Goal: Task Accomplishment & Management: Use online tool/utility

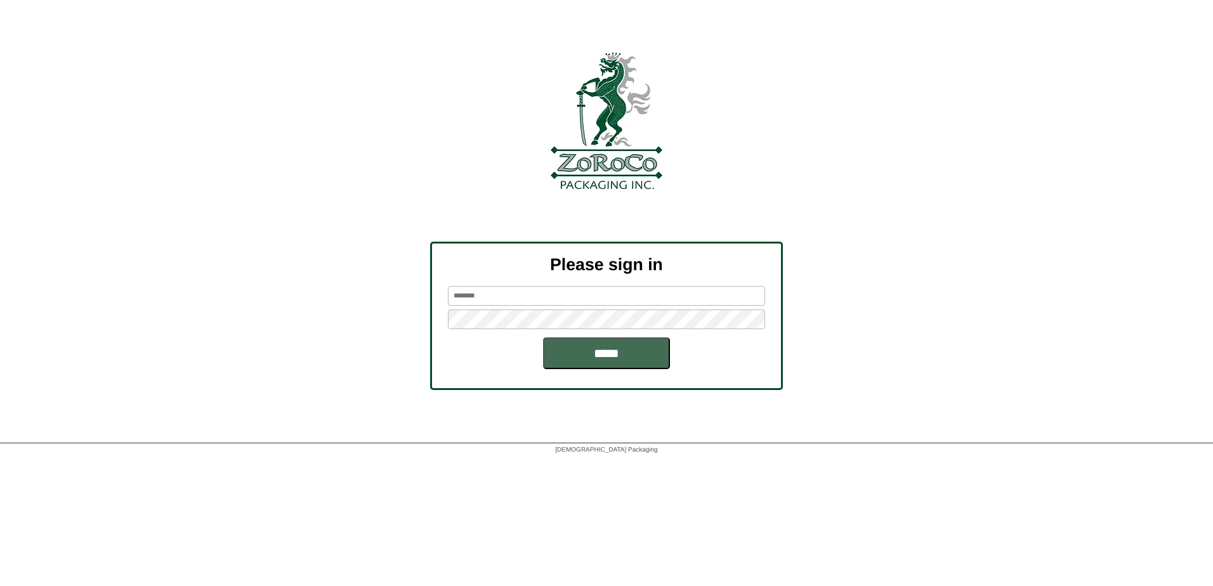
type input "********"
click at [567, 346] on input "*****" at bounding box center [606, 354] width 127 height 32
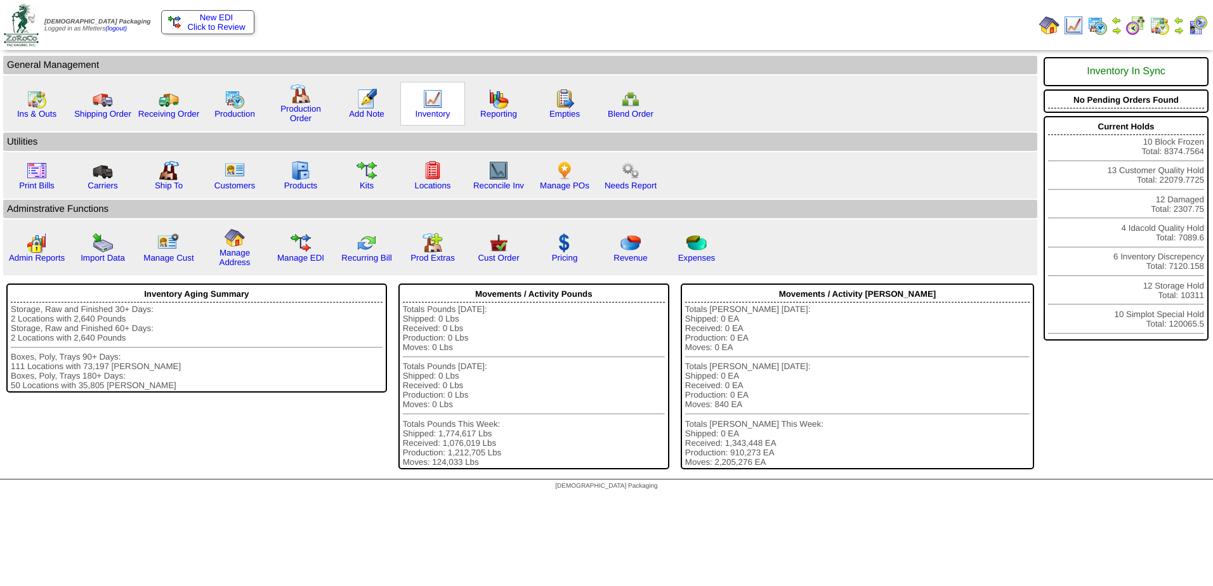
click at [428, 103] on img at bounding box center [433, 99] width 20 height 20
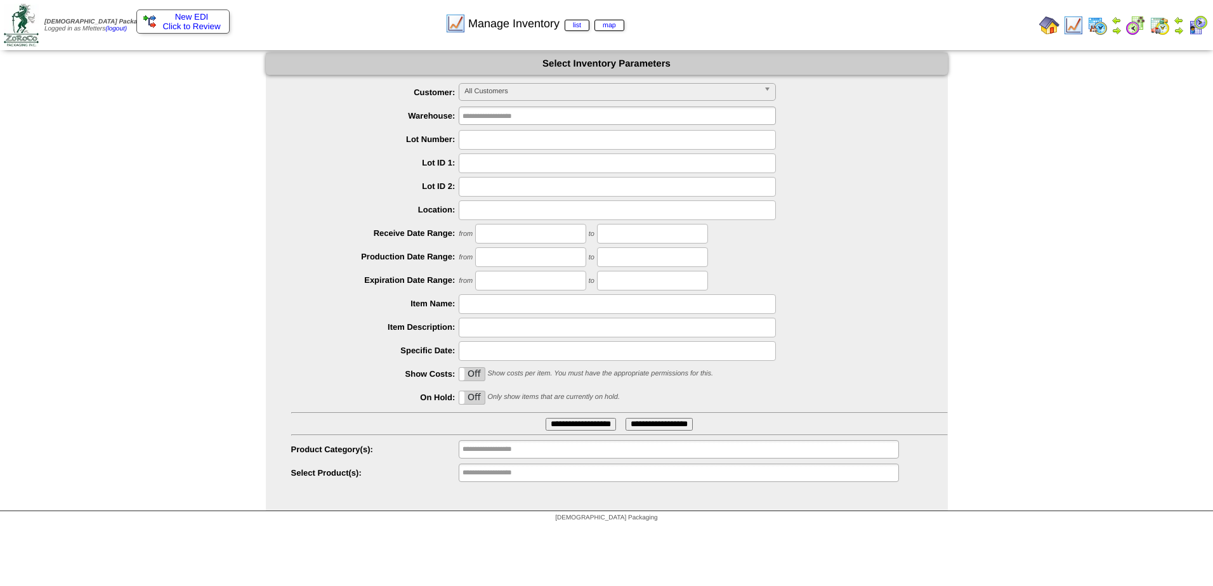
click at [570, 426] on input "**********" at bounding box center [581, 424] width 70 height 13
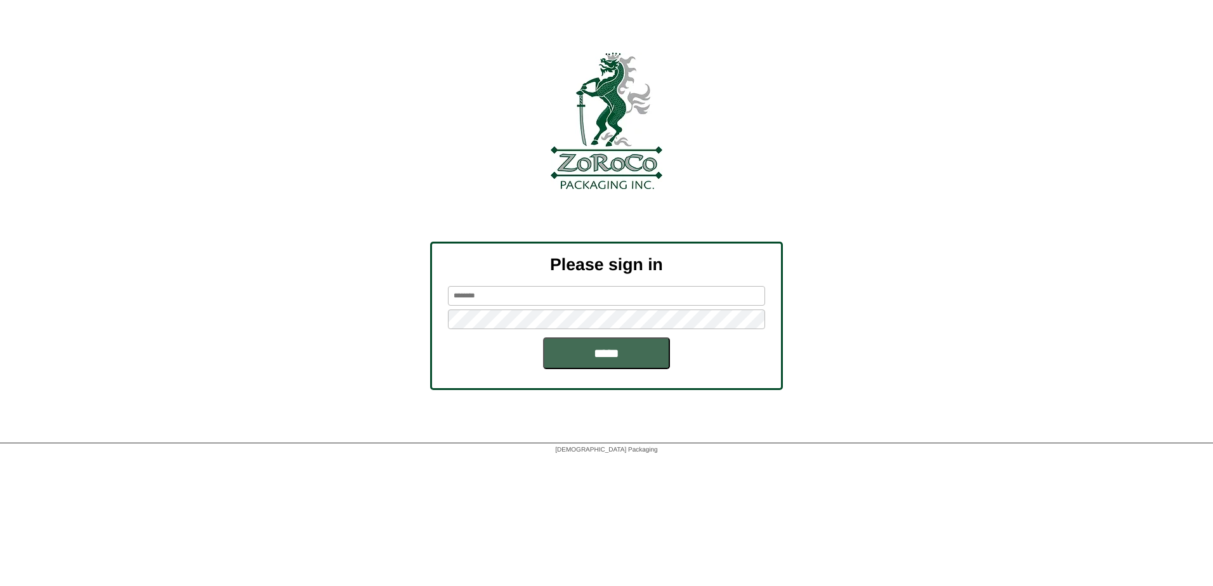
type input "********"
click at [609, 351] on input "*****" at bounding box center [606, 354] width 127 height 32
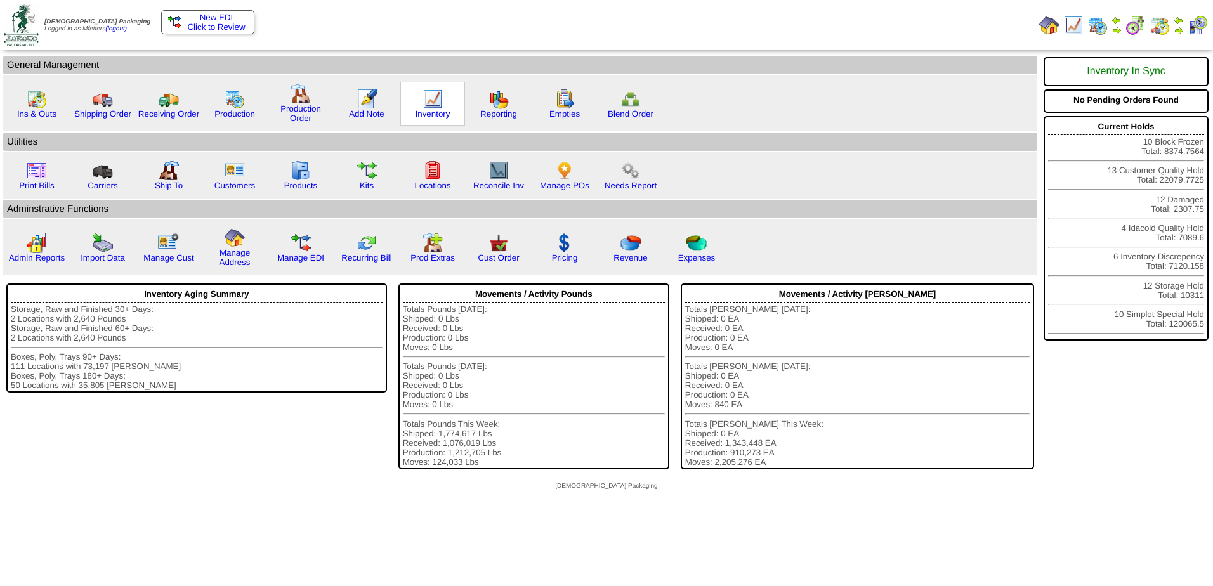
click at [420, 104] on div "Inventory" at bounding box center [432, 104] width 65 height 44
click at [432, 102] on img at bounding box center [433, 99] width 20 height 20
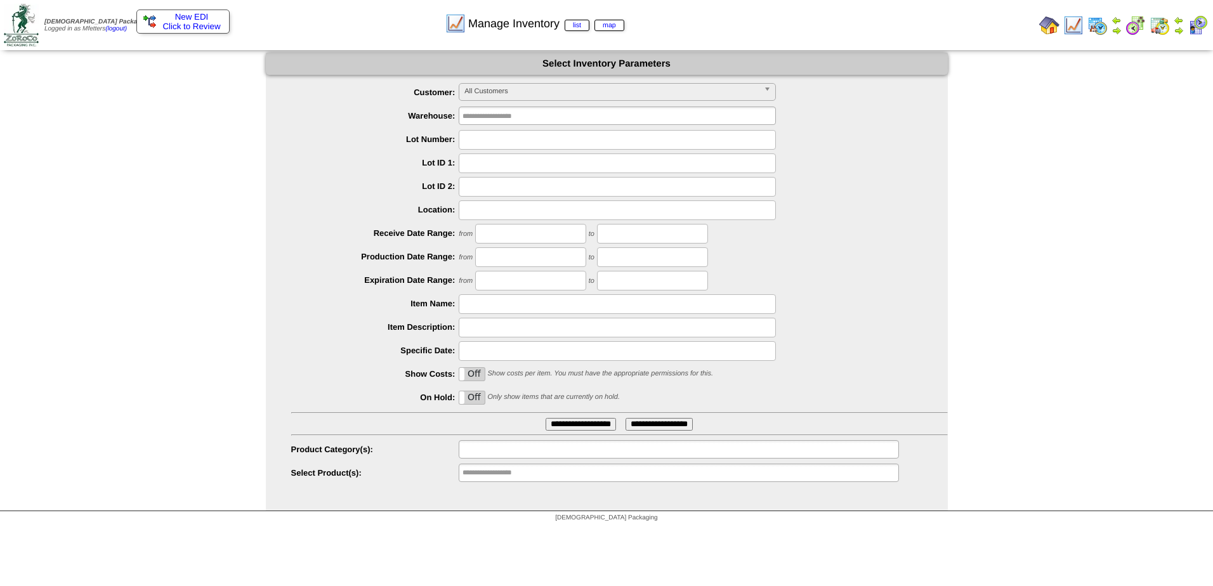
click at [562, 458] on ul at bounding box center [679, 449] width 440 height 18
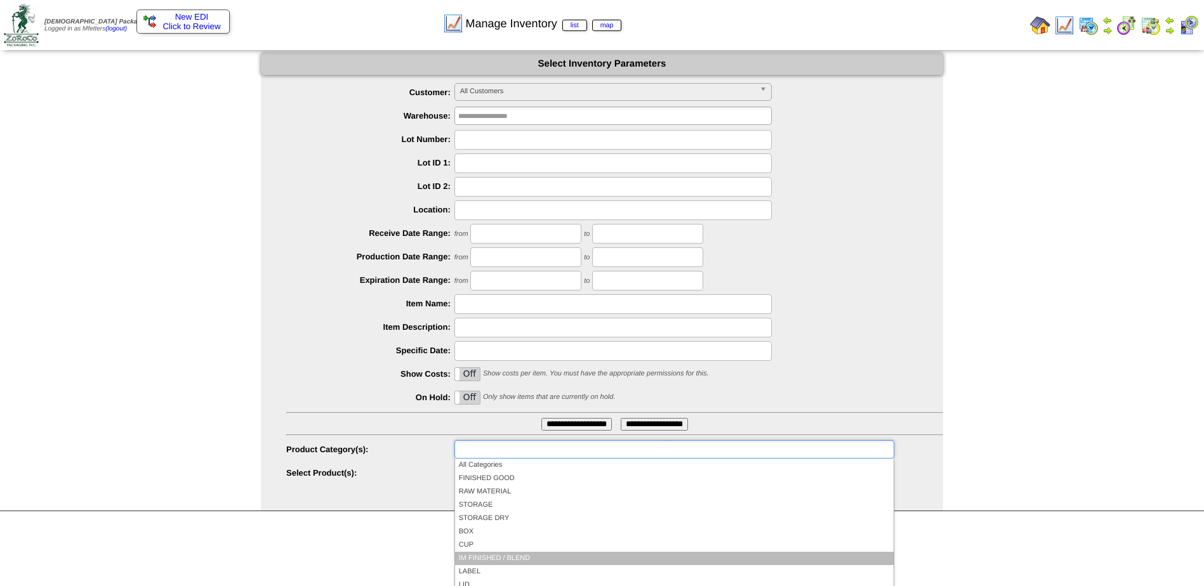
click at [530, 557] on li "IM FINISHED / BLEND" at bounding box center [674, 558] width 438 height 13
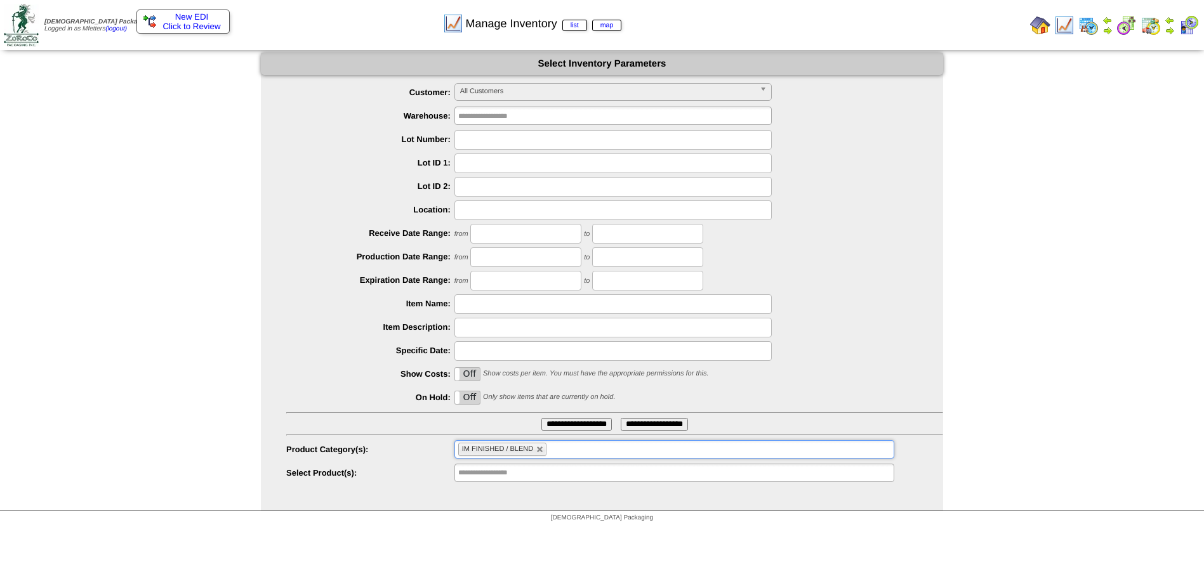
click at [580, 430] on input "**********" at bounding box center [576, 424] width 70 height 13
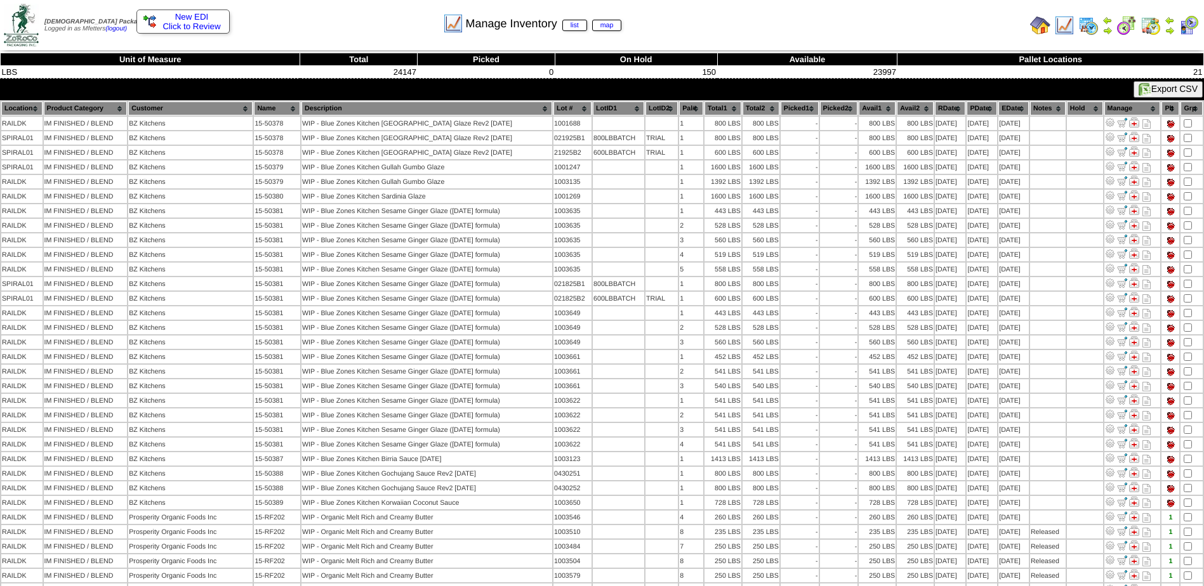
click at [1089, 27] on img at bounding box center [1088, 25] width 20 height 20
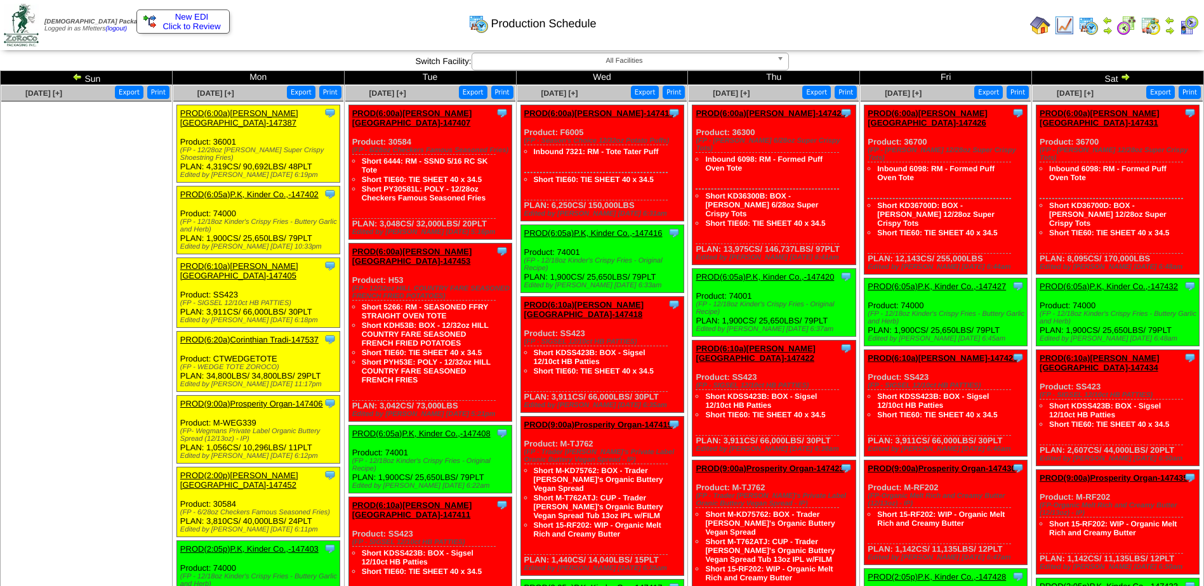
click at [77, 76] on img at bounding box center [77, 77] width 10 height 10
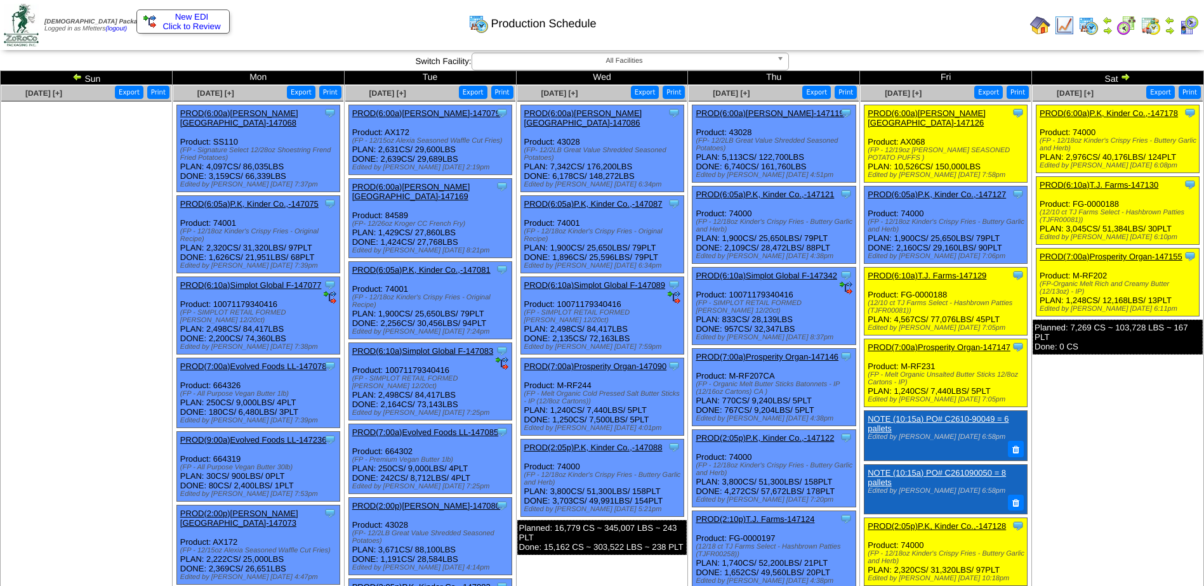
click at [80, 75] on img at bounding box center [77, 77] width 10 height 10
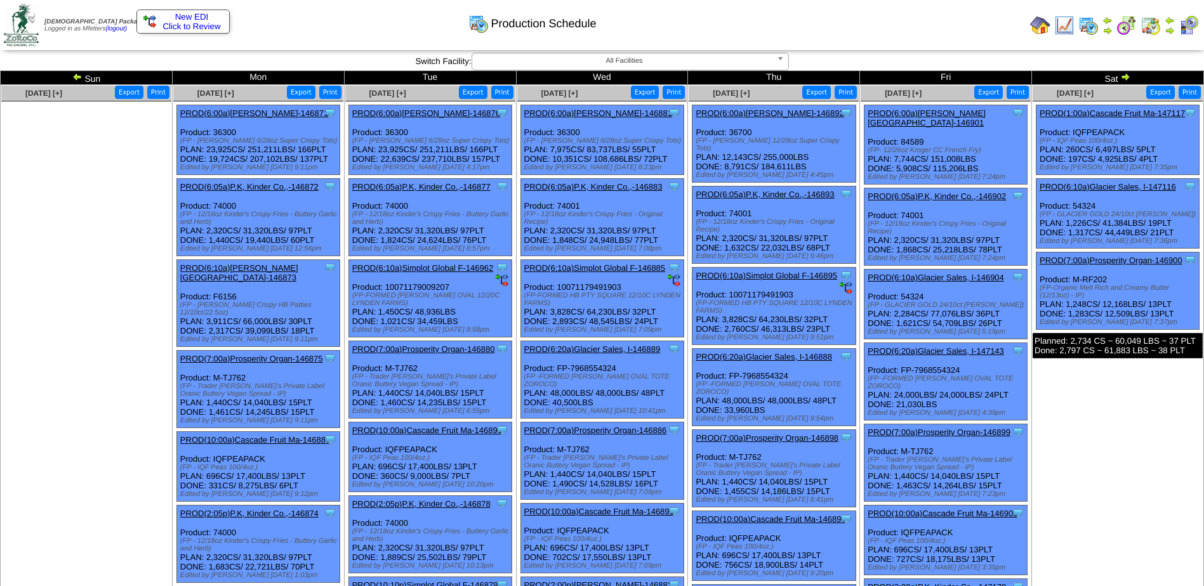
drag, startPoint x: 0, startPoint y: 0, endPoint x: 76, endPoint y: 78, distance: 109.0
click at [76, 78] on img at bounding box center [77, 77] width 10 height 10
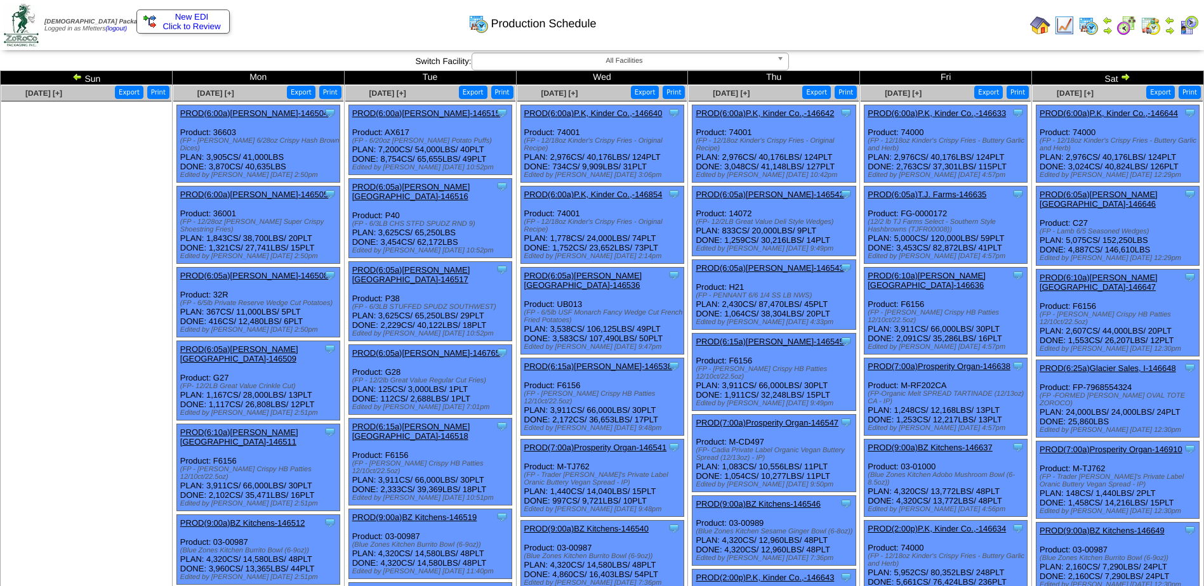
click at [75, 77] on img at bounding box center [77, 77] width 10 height 10
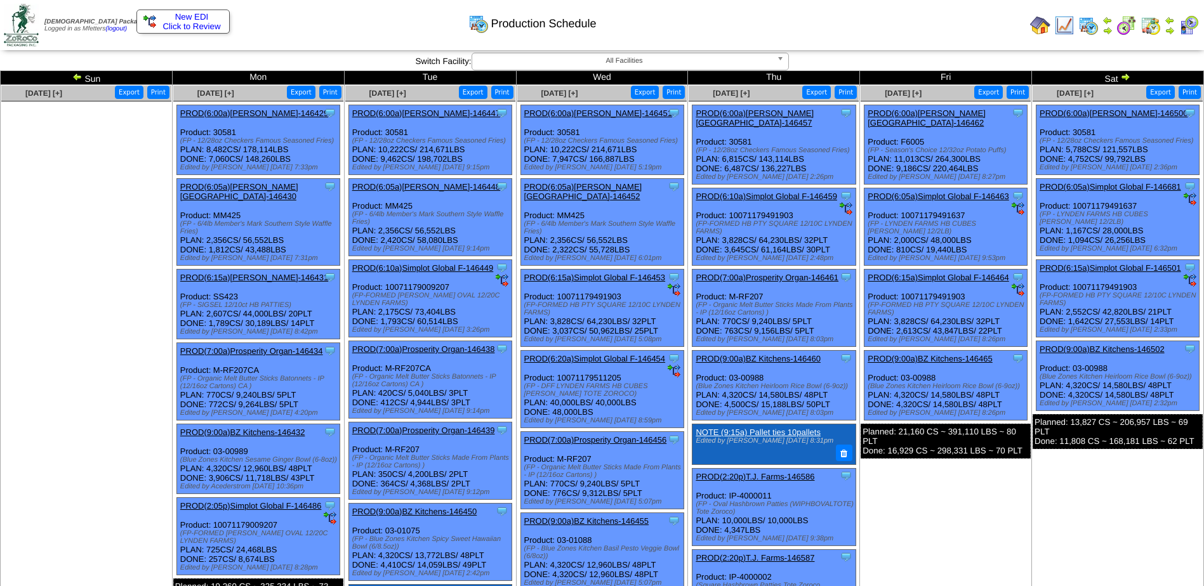
click at [76, 74] on img at bounding box center [77, 77] width 10 height 10
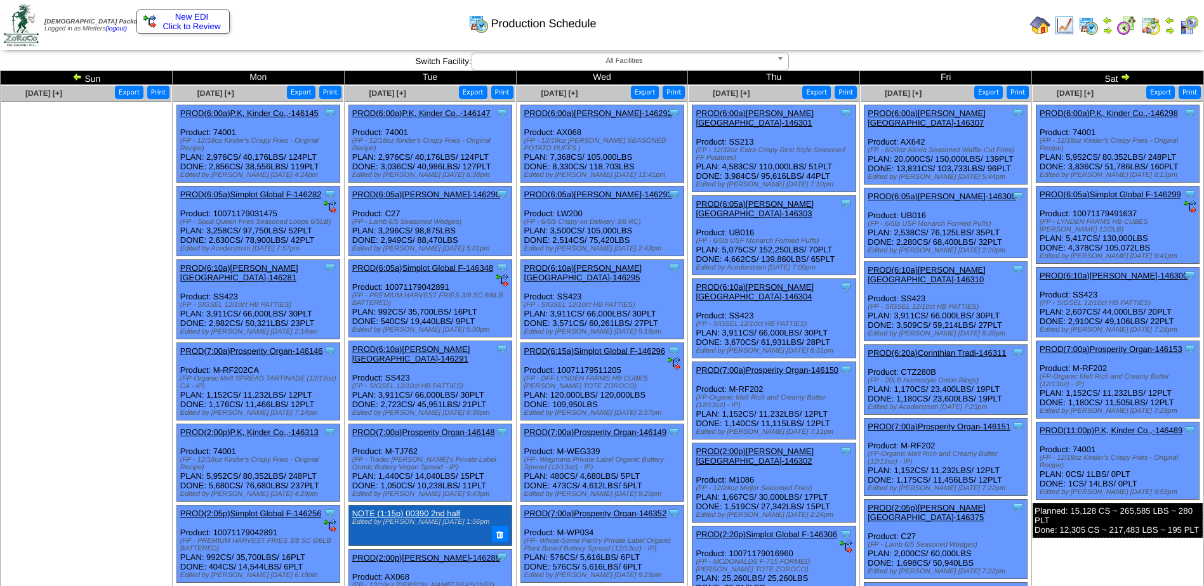
click at [927, 112] on link "PROD(6:00a)[PERSON_NAME][GEOGRAPHIC_DATA]-146307" at bounding box center [926, 118] width 118 height 19
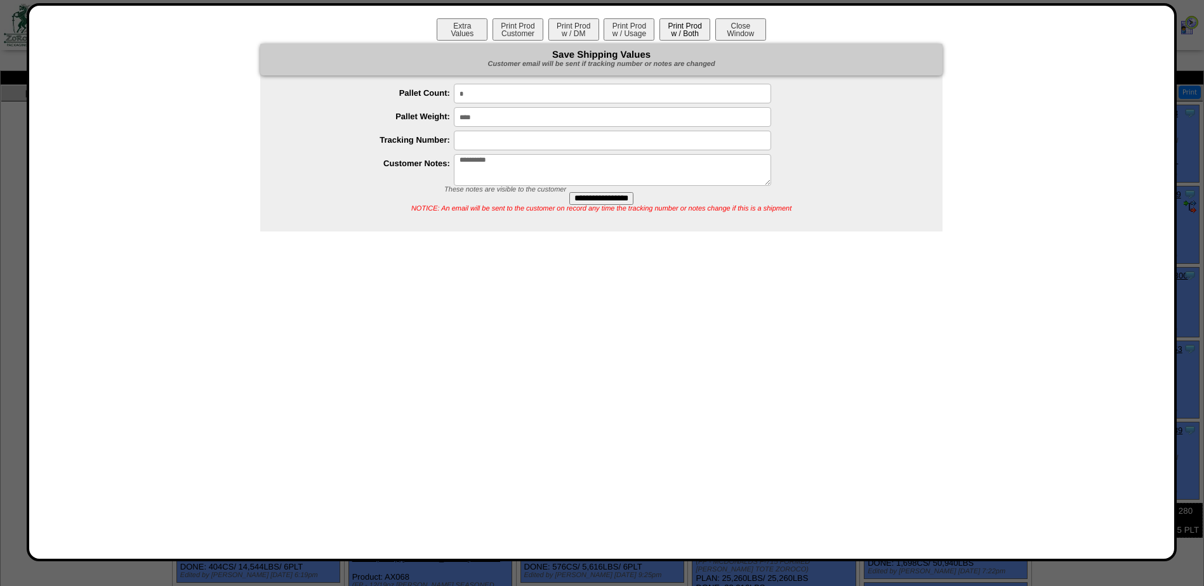
click at [696, 27] on button "Print Prod w / Both" at bounding box center [684, 29] width 51 height 22
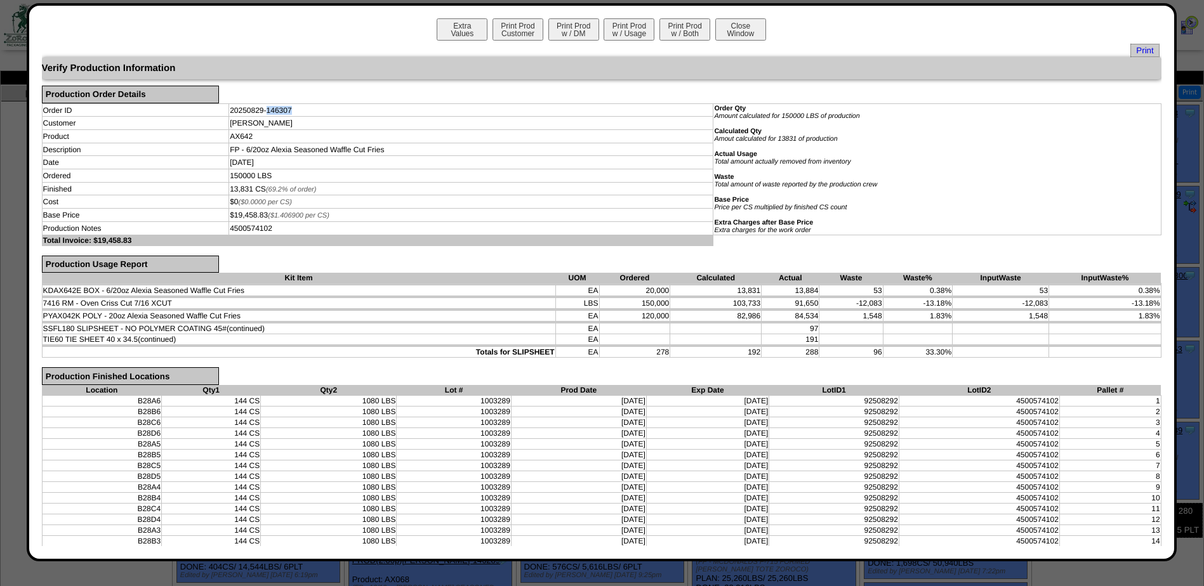
drag, startPoint x: 291, startPoint y: 110, endPoint x: 265, endPoint y: 114, distance: 25.7
click at [265, 114] on td "20250829-146307" at bounding box center [471, 109] width 484 height 13
copy td "146307"
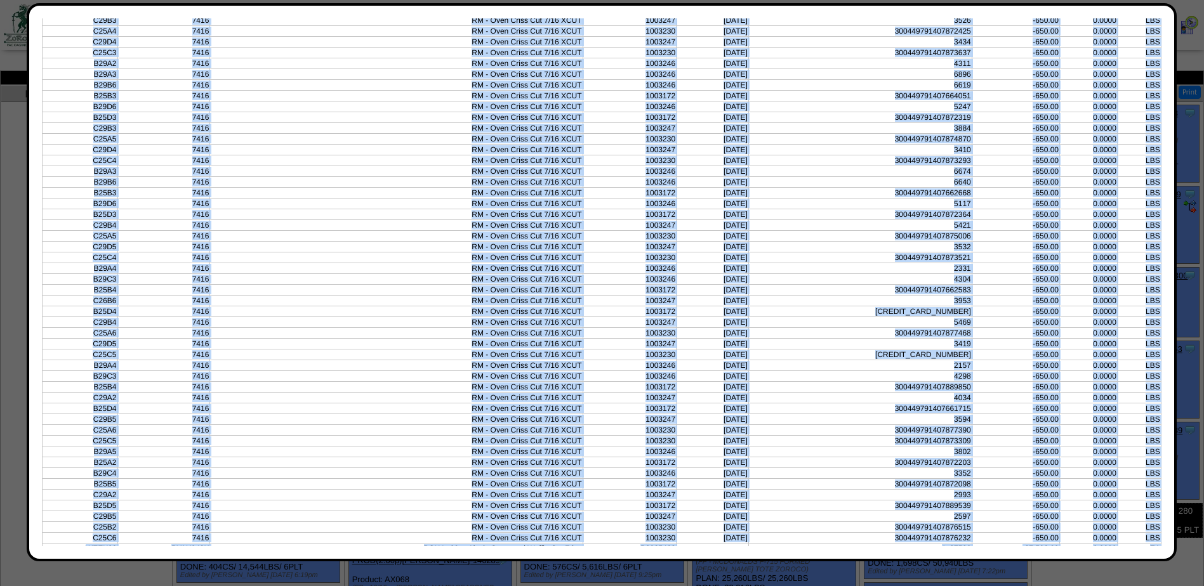
scroll to position [2652, 0]
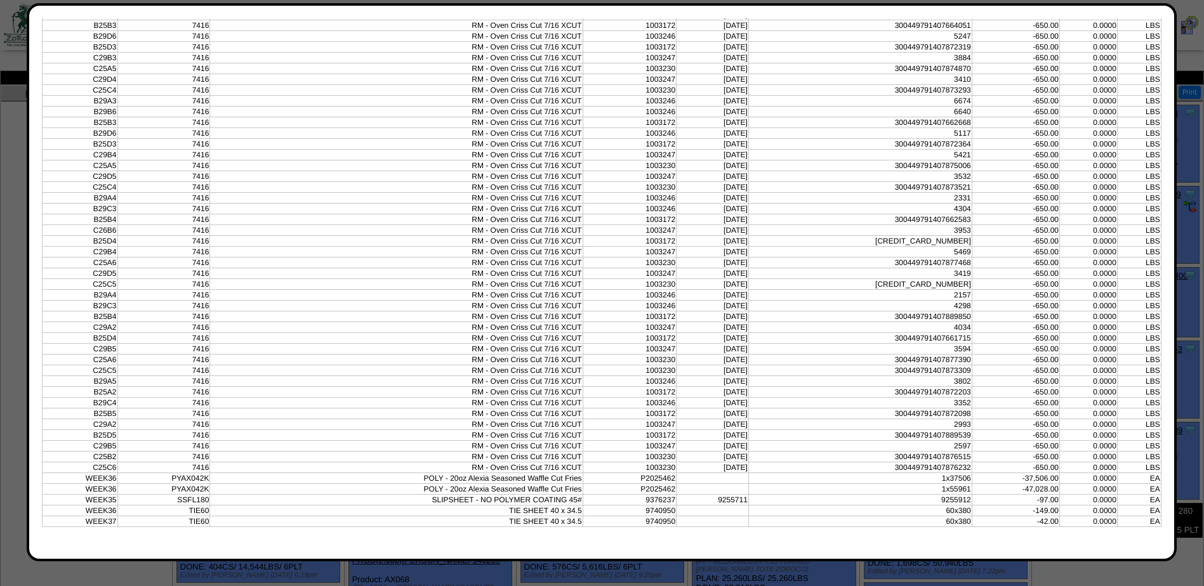
drag, startPoint x: 58, startPoint y: 190, endPoint x: 1153, endPoint y: 521, distance: 1143.5
click at [1153, 521] on div "Extra Values Print Prod Customer Print Prod w / DM Print Prod w / Usage Print P…" at bounding box center [601, 282] width 1119 height 528
drag, startPoint x: 787, startPoint y: 408, endPoint x: 821, endPoint y: 437, distance: 44.6
click at [329, 233] on td "RM - Oven Criss Cut 7/16 XCUT" at bounding box center [396, 230] width 372 height 11
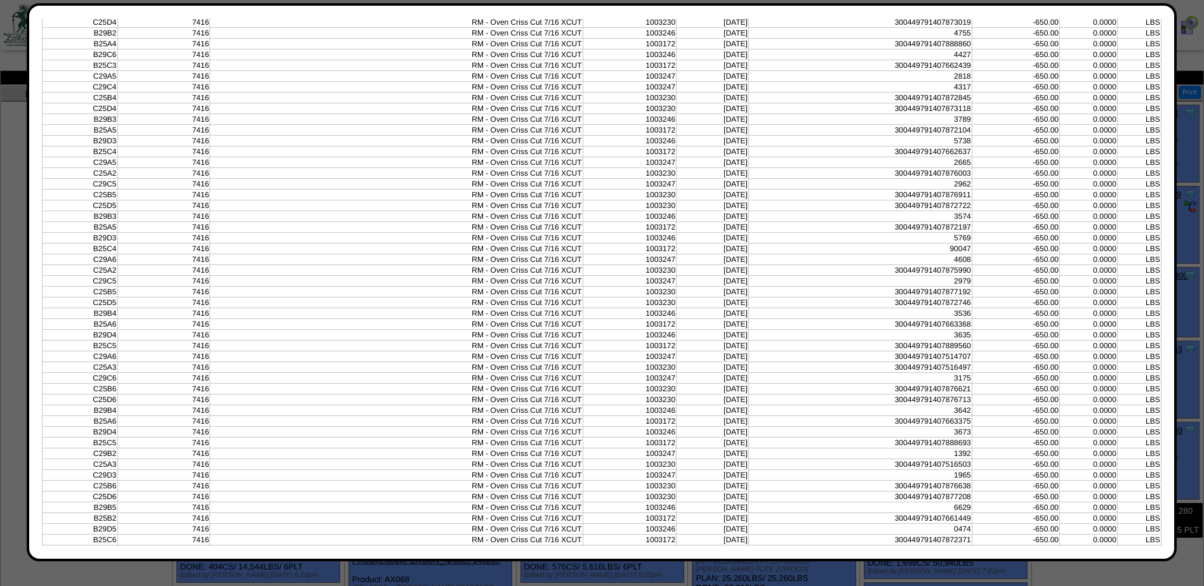
scroll to position [1574, 0]
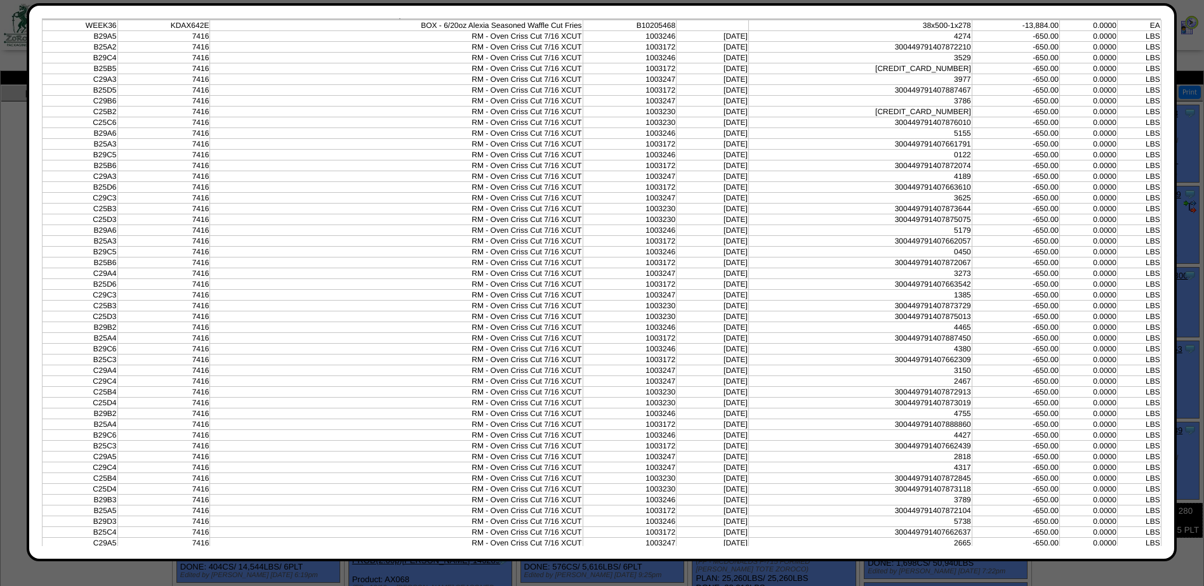
copy table
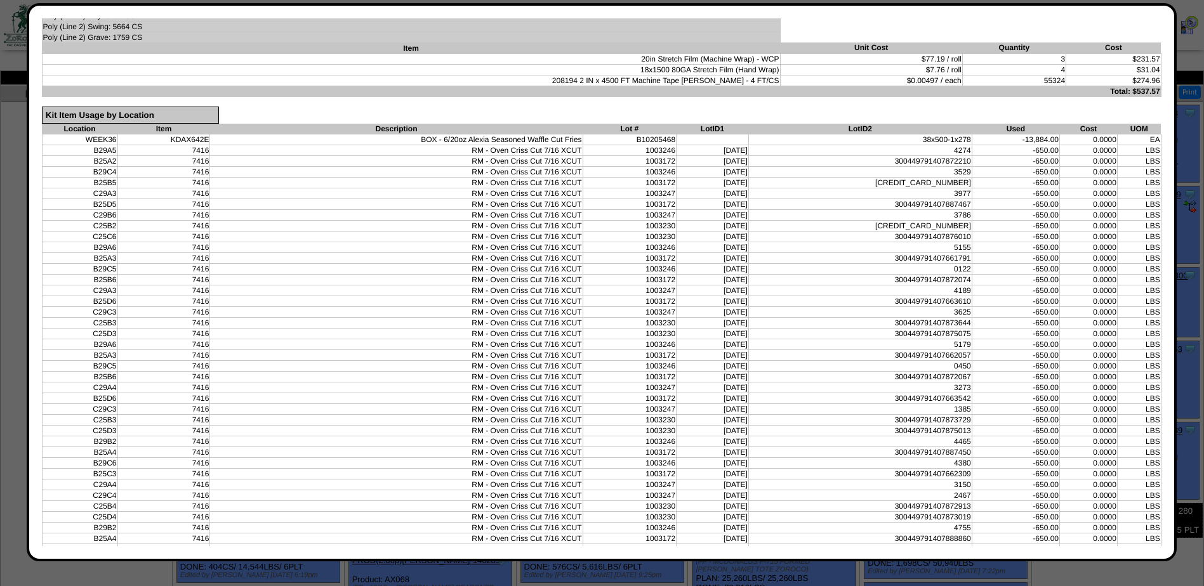
scroll to position [1129, 0]
